Goal: Task Accomplishment & Management: Manage account settings

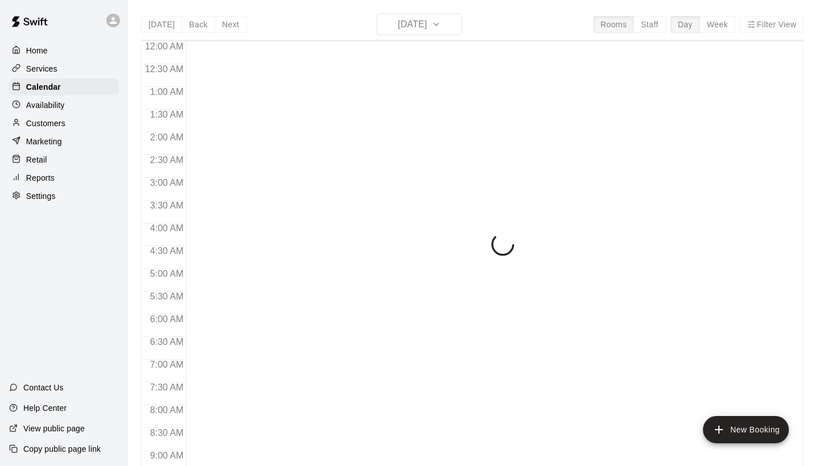
scroll to position [481, 0]
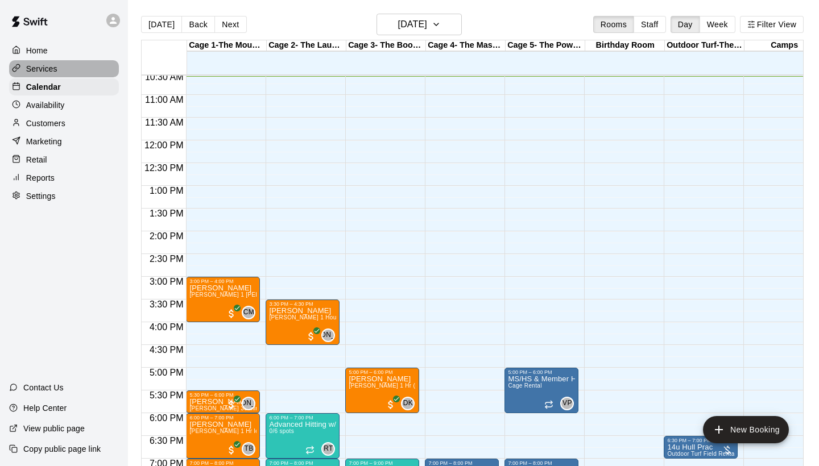
click at [40, 67] on p "Services" at bounding box center [41, 68] width 31 height 11
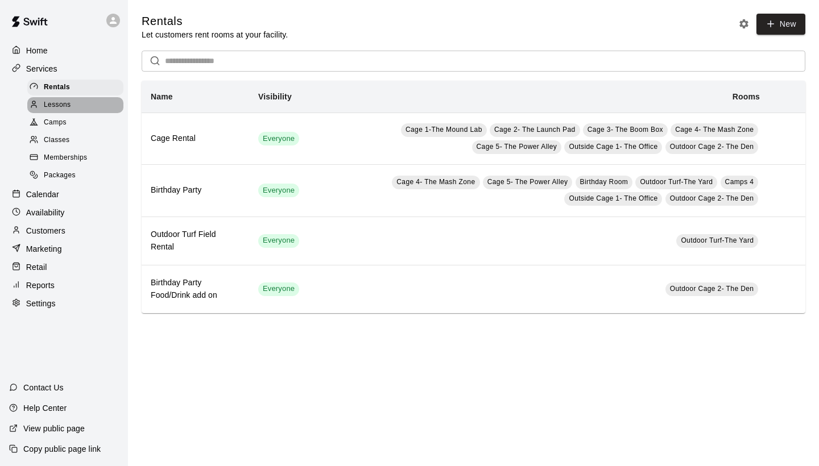
click at [48, 106] on span "Lessons" at bounding box center [57, 105] width 27 height 11
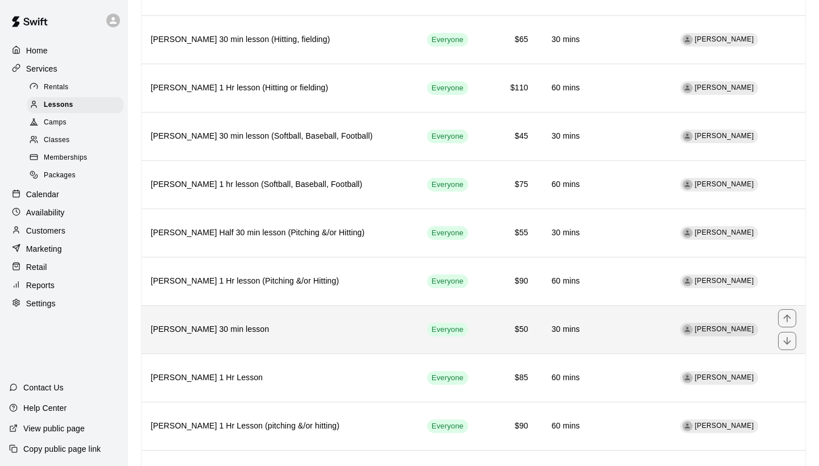
scroll to position [576, 0]
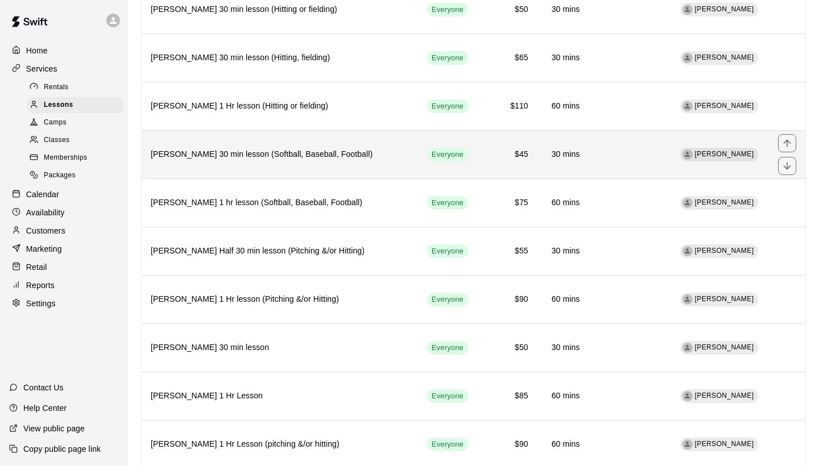
click at [360, 155] on th "[PERSON_NAME] 30 min lesson (Softball, Baseball, Football)" at bounding box center [280, 154] width 276 height 48
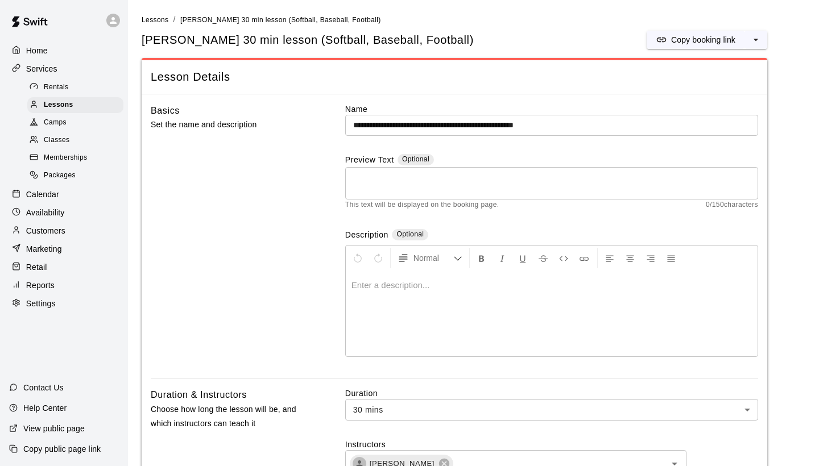
click at [358, 293] on div at bounding box center [552, 313] width 412 height 85
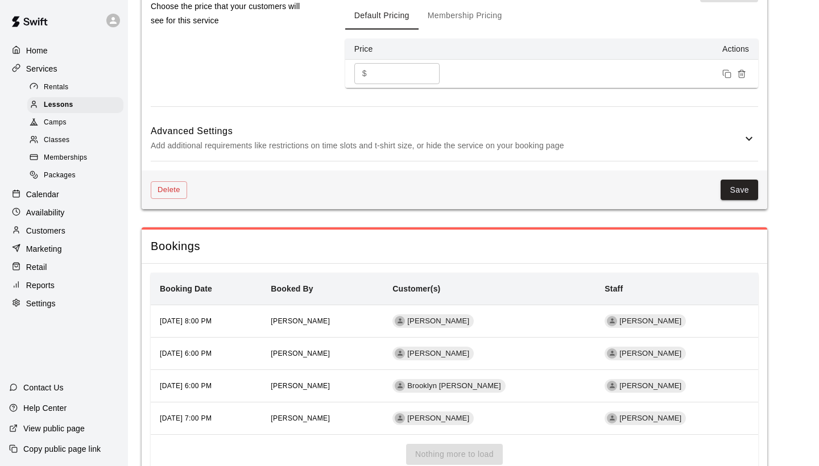
scroll to position [1088, 0]
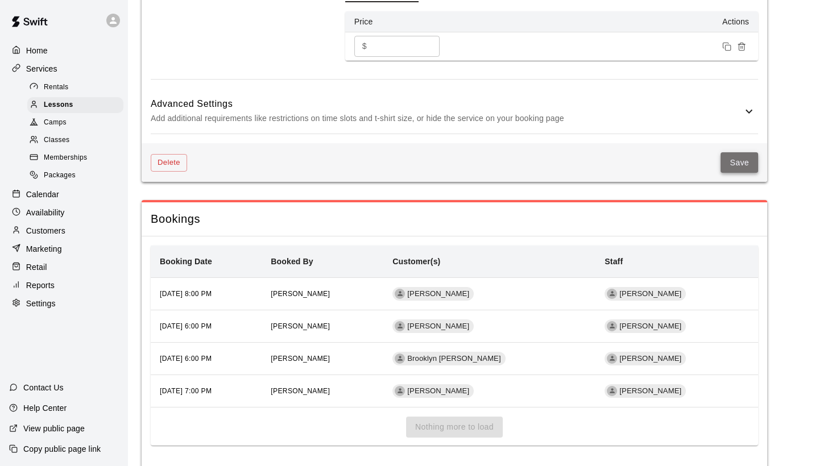
click at [732, 173] on button "Save" at bounding box center [740, 162] width 38 height 21
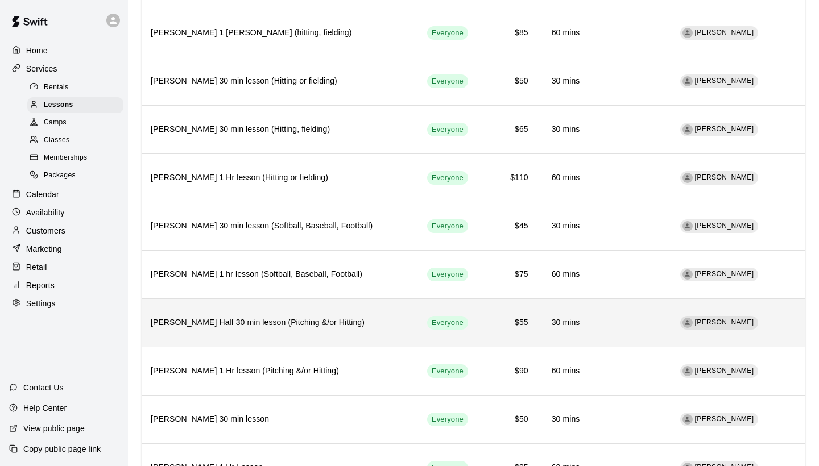
scroll to position [505, 0]
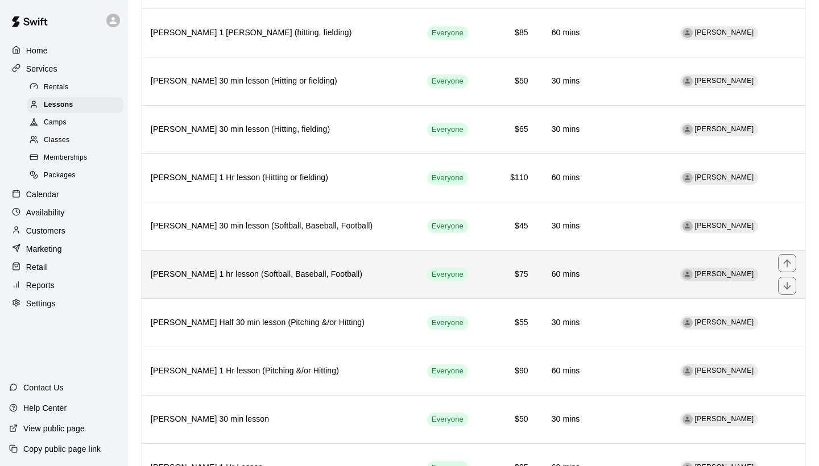
click at [257, 273] on th "[PERSON_NAME] 1 hr lesson (Softball, Baseball, Football)" at bounding box center [280, 274] width 276 height 48
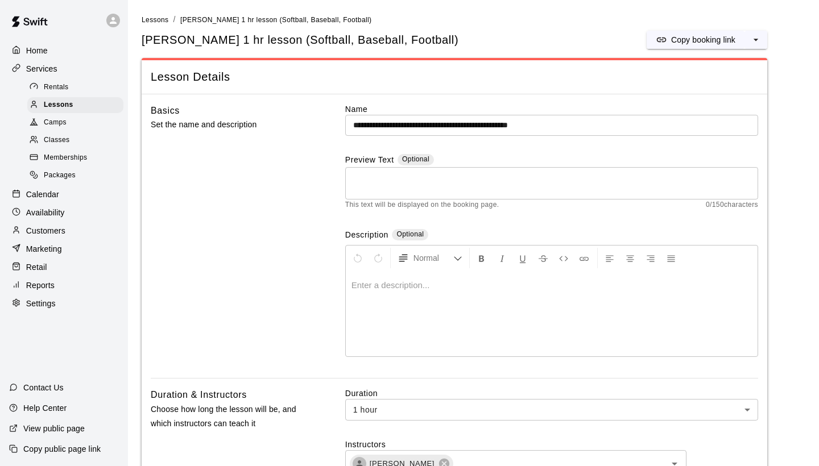
click at [384, 304] on div at bounding box center [552, 313] width 412 height 85
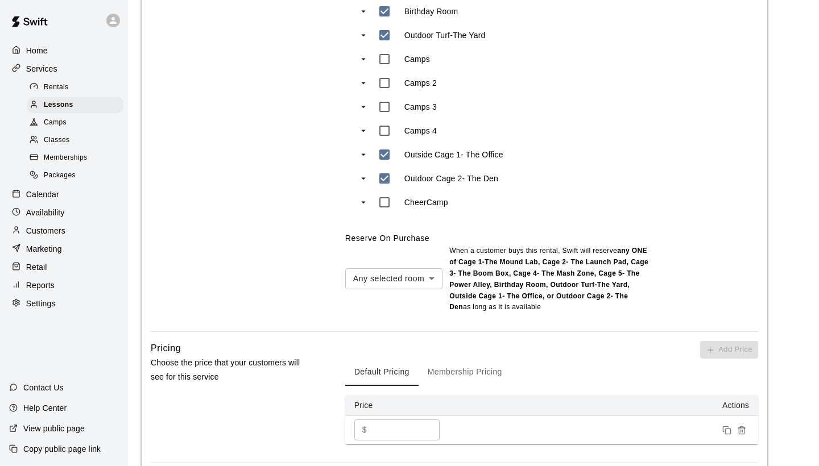
scroll to position [838, 0]
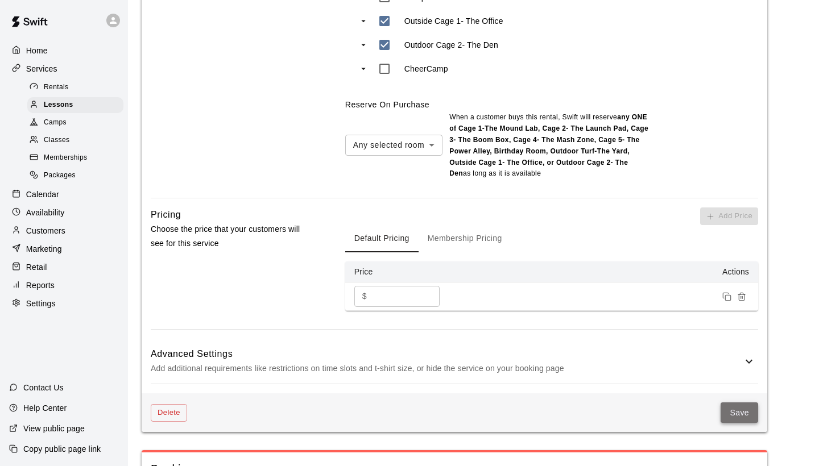
click at [745, 424] on button "Save" at bounding box center [740, 413] width 38 height 21
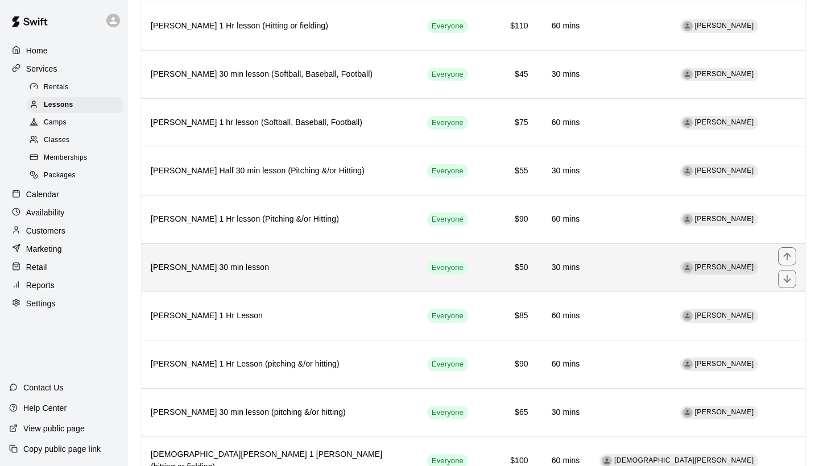
scroll to position [680, 0]
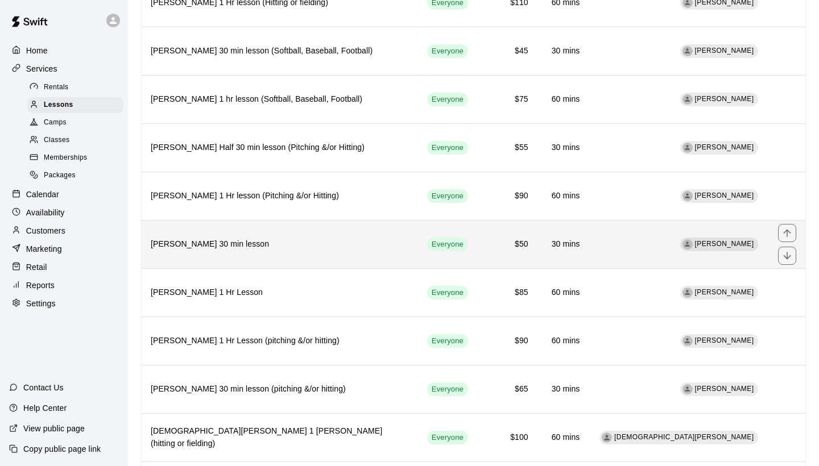
click at [271, 224] on th "[PERSON_NAME] 30 min lesson" at bounding box center [280, 244] width 276 height 48
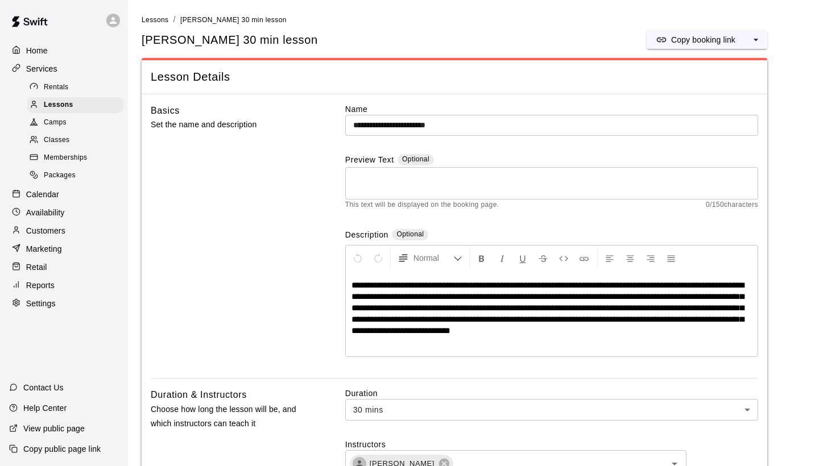
click at [363, 296] on span "**********" at bounding box center [548, 308] width 392 height 54
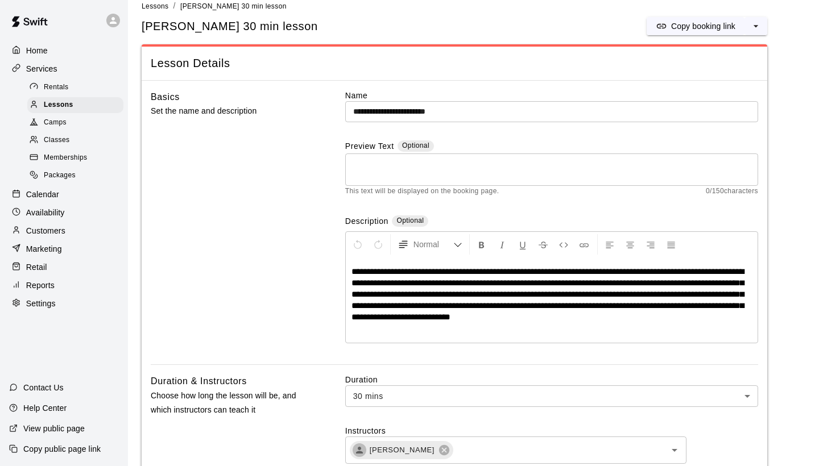
scroll to position [16, 0]
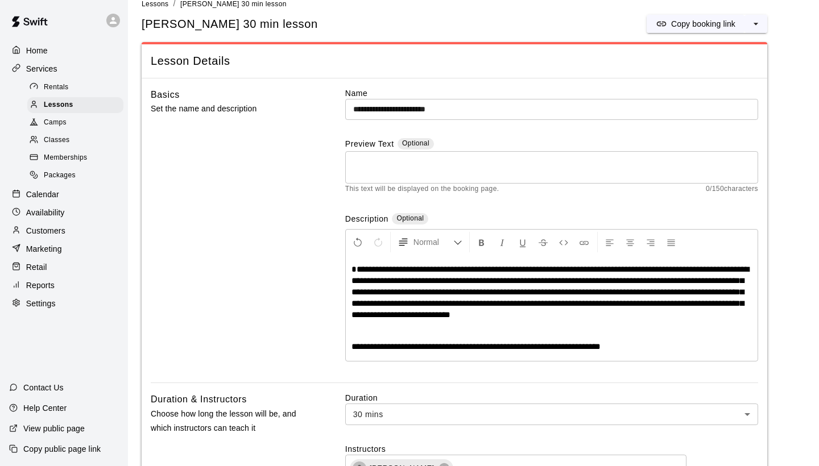
click at [356, 268] on span "**********" at bounding box center [551, 292] width 398 height 54
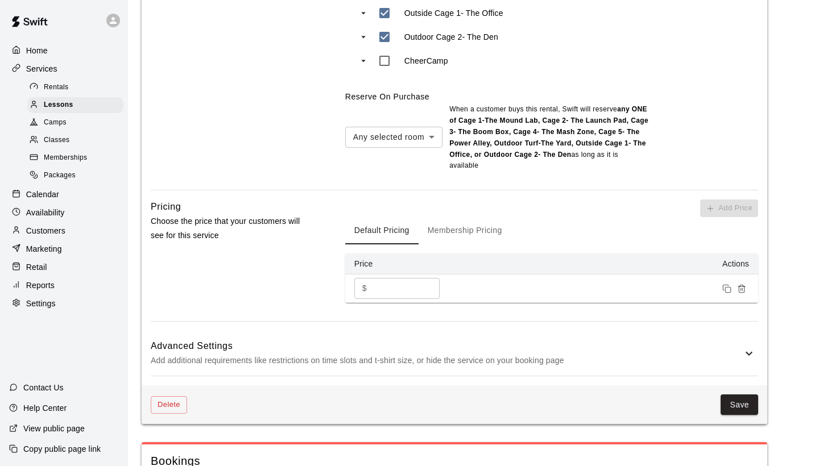
scroll to position [859, 0]
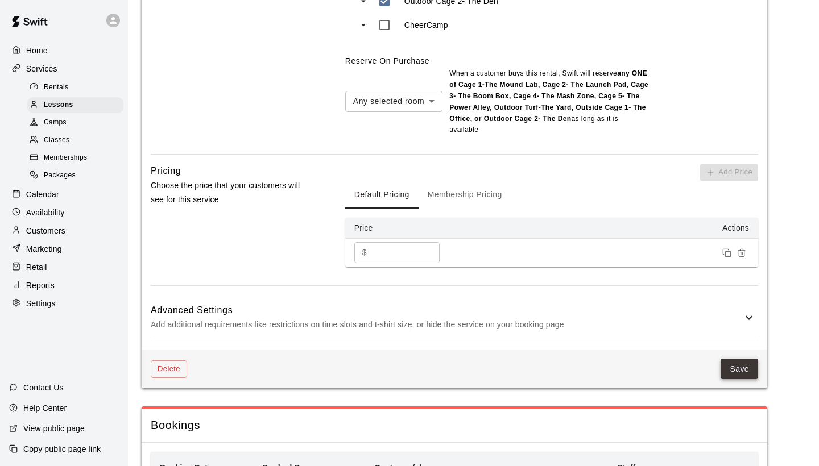
click at [745, 370] on button "Save" at bounding box center [740, 369] width 38 height 21
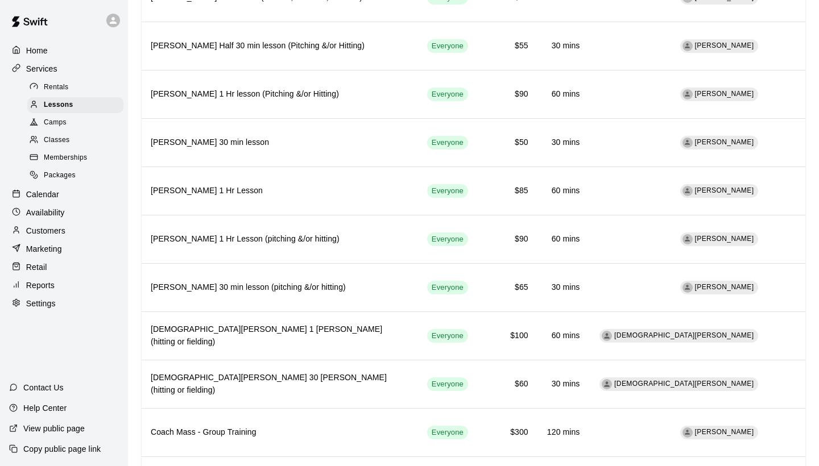
scroll to position [783, 0]
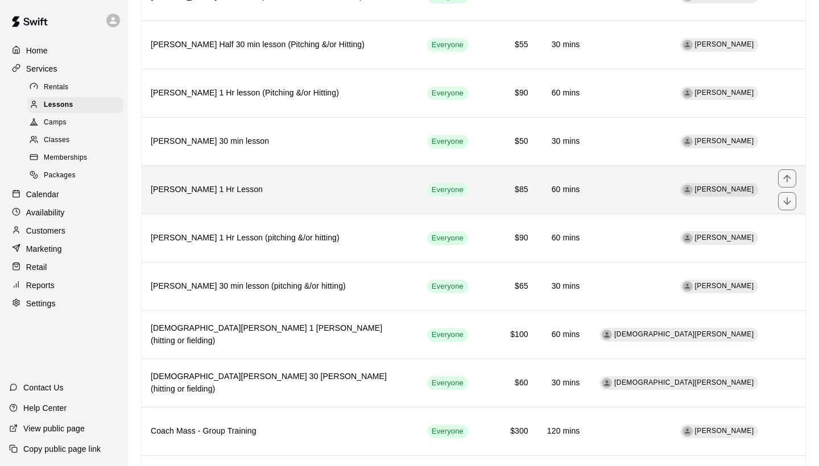
click at [309, 184] on h6 "[PERSON_NAME] 1 Hr Lesson" at bounding box center [280, 190] width 258 height 13
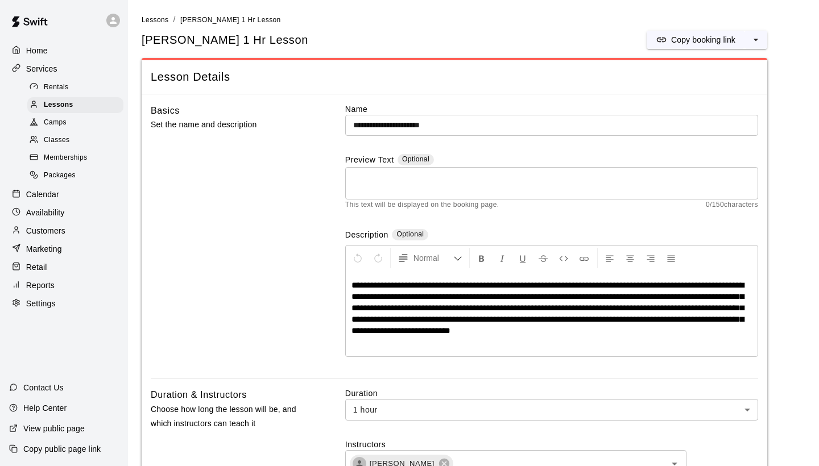
click at [366, 318] on span "**********" at bounding box center [548, 308] width 392 height 54
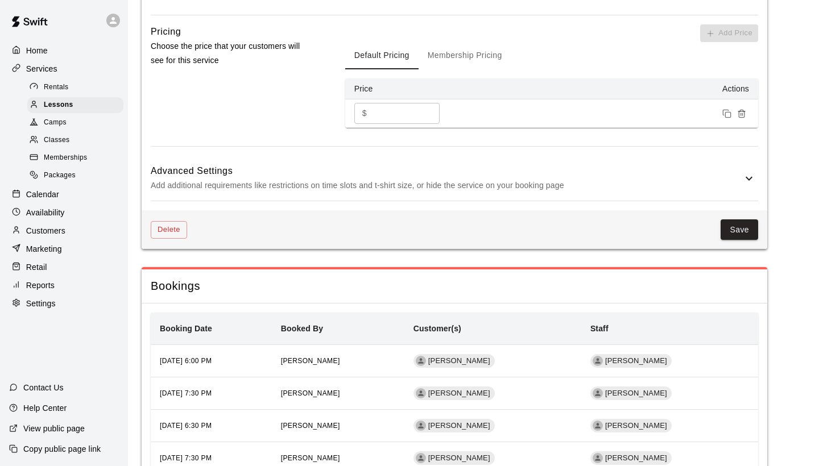
scroll to position [1000, 0]
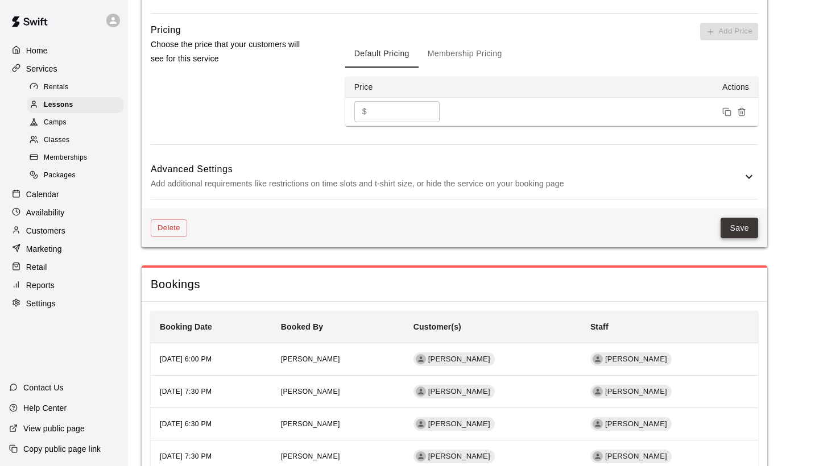
click at [733, 228] on button "Save" at bounding box center [740, 228] width 38 height 21
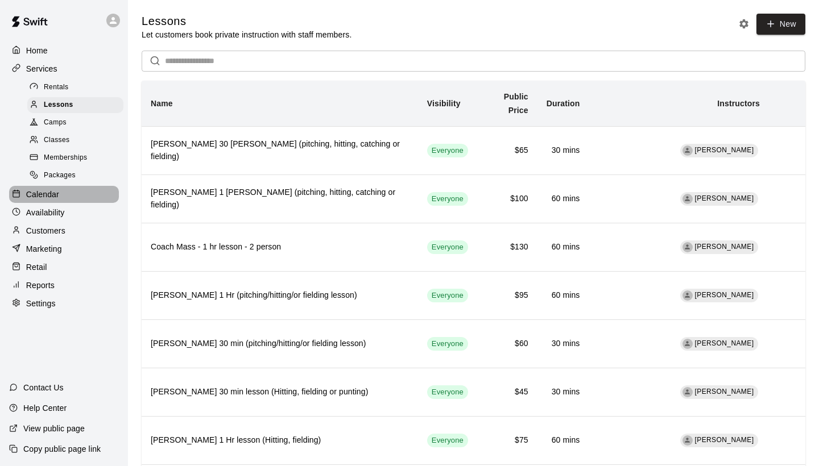
click at [52, 193] on p "Calendar" at bounding box center [42, 194] width 33 height 11
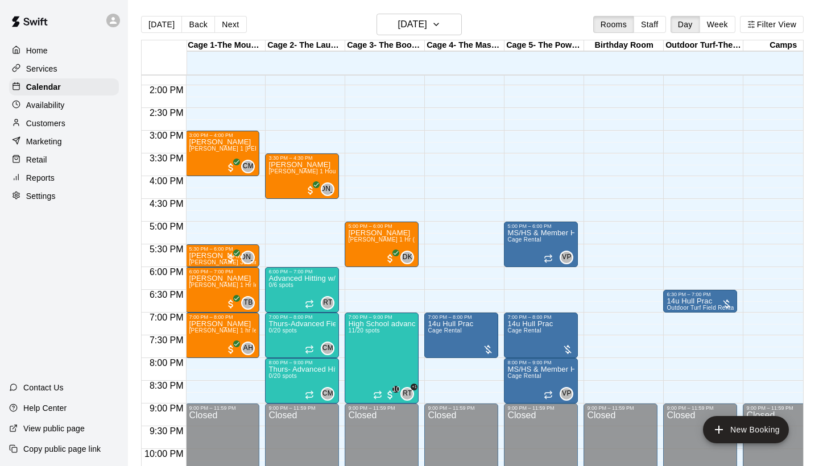
scroll to position [0, 1]
click at [404, 25] on h6 "[DATE]" at bounding box center [412, 24] width 29 height 16
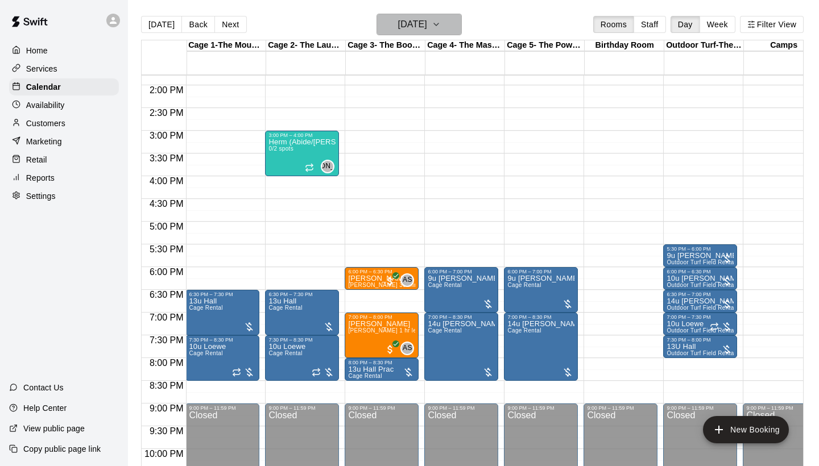
click at [427, 24] on h6 "[DATE]" at bounding box center [412, 24] width 29 height 16
